Goal: Task Accomplishment & Management: Manage account settings

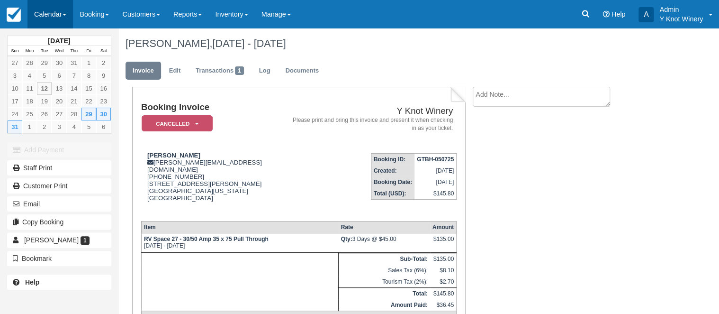
click at [73, 19] on link "Calendar" at bounding box center [50, 14] width 46 height 28
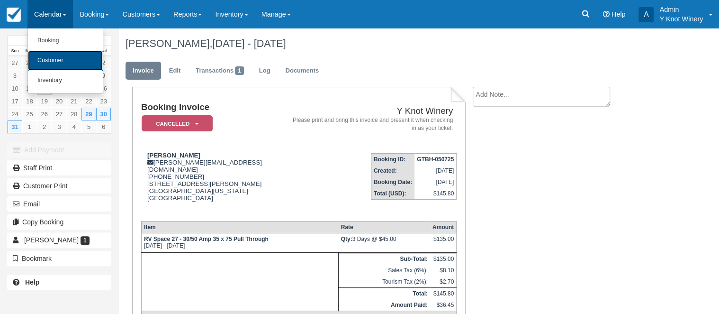
click at [65, 58] on link "Customer" at bounding box center [65, 61] width 75 height 20
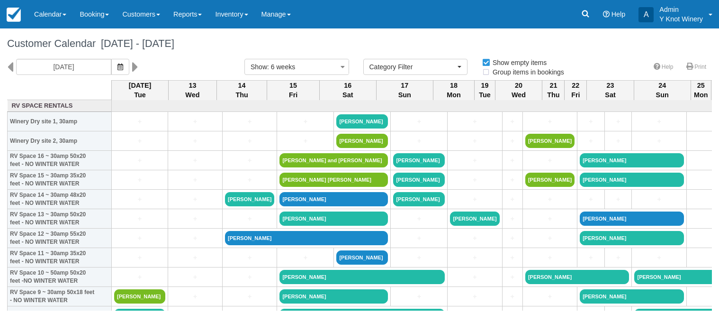
select select
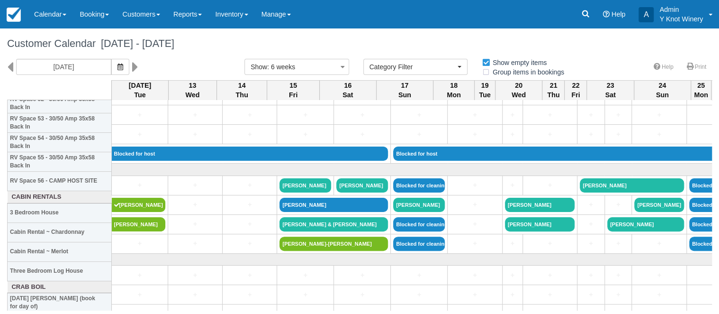
scroll to position [1047, 0]
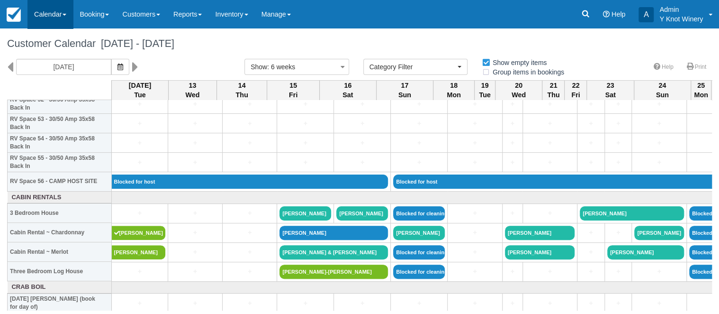
click at [66, 12] on link "Calendar" at bounding box center [50, 14] width 46 height 28
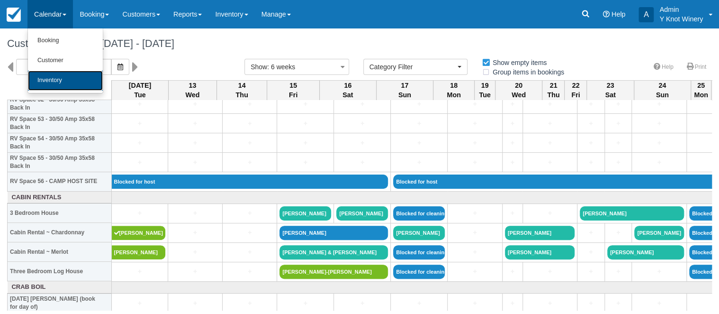
click at [57, 80] on link "Inventory" at bounding box center [65, 81] width 75 height 20
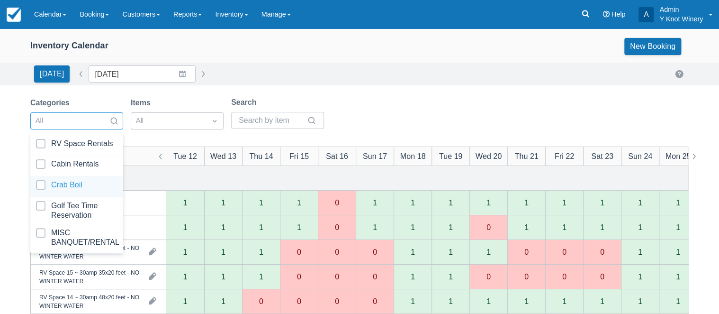
click at [81, 182] on div at bounding box center [77, 186] width 82 height 13
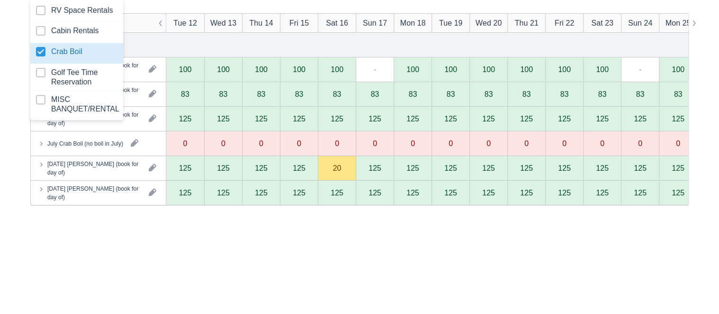
scroll to position [134, 0]
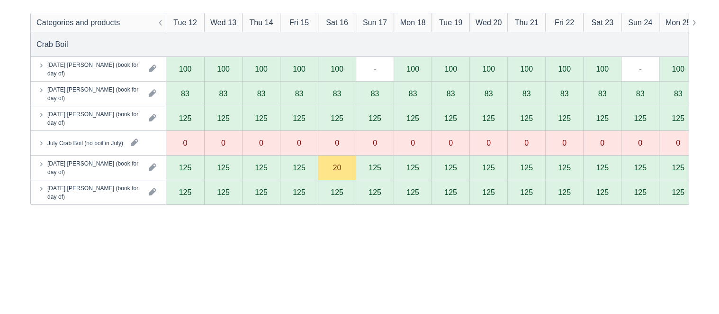
click at [192, 269] on div "Categories and products Tue 12 Wed 13 Thu 14 Fri 15 Sat 16 Sun 17 Mon 18 Tue 19…" at bounding box center [360, 170] width 658 height 314
